Goal: Information Seeking & Learning: Learn about a topic

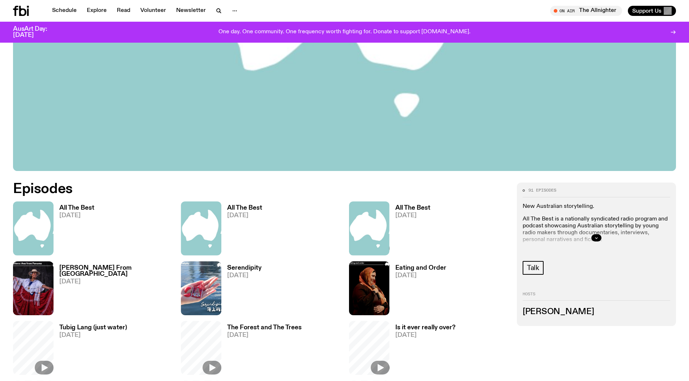
scroll to position [366, 0]
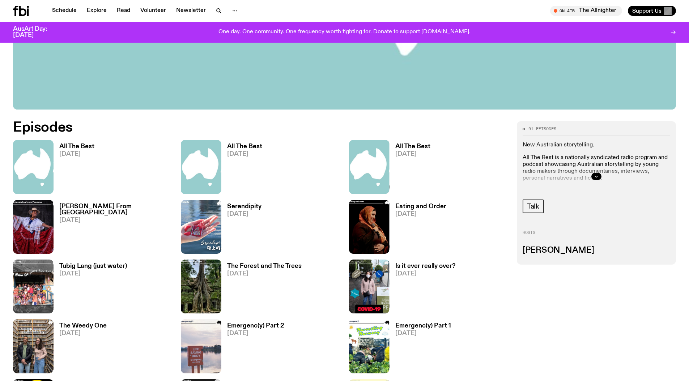
click at [77, 147] on h3 "All The Best" at bounding box center [76, 146] width 35 height 6
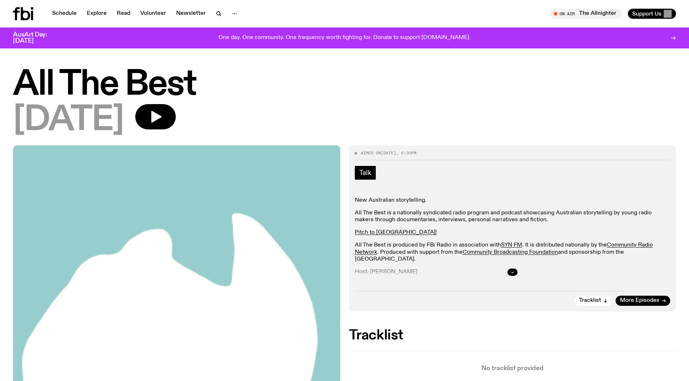
click at [363, 175] on span "Talk" at bounding box center [365, 173] width 12 height 8
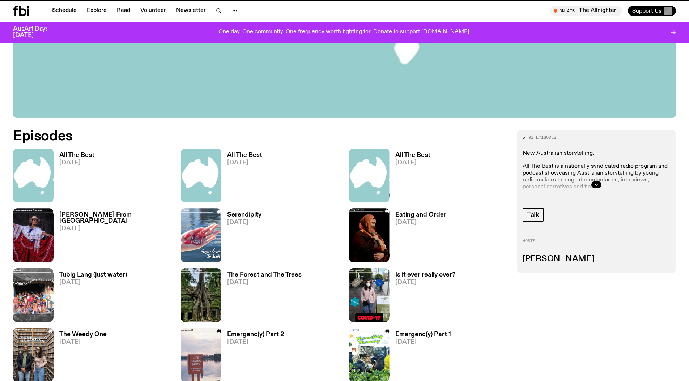
scroll to position [360, 0]
